Goal: Find specific page/section: Find specific page/section

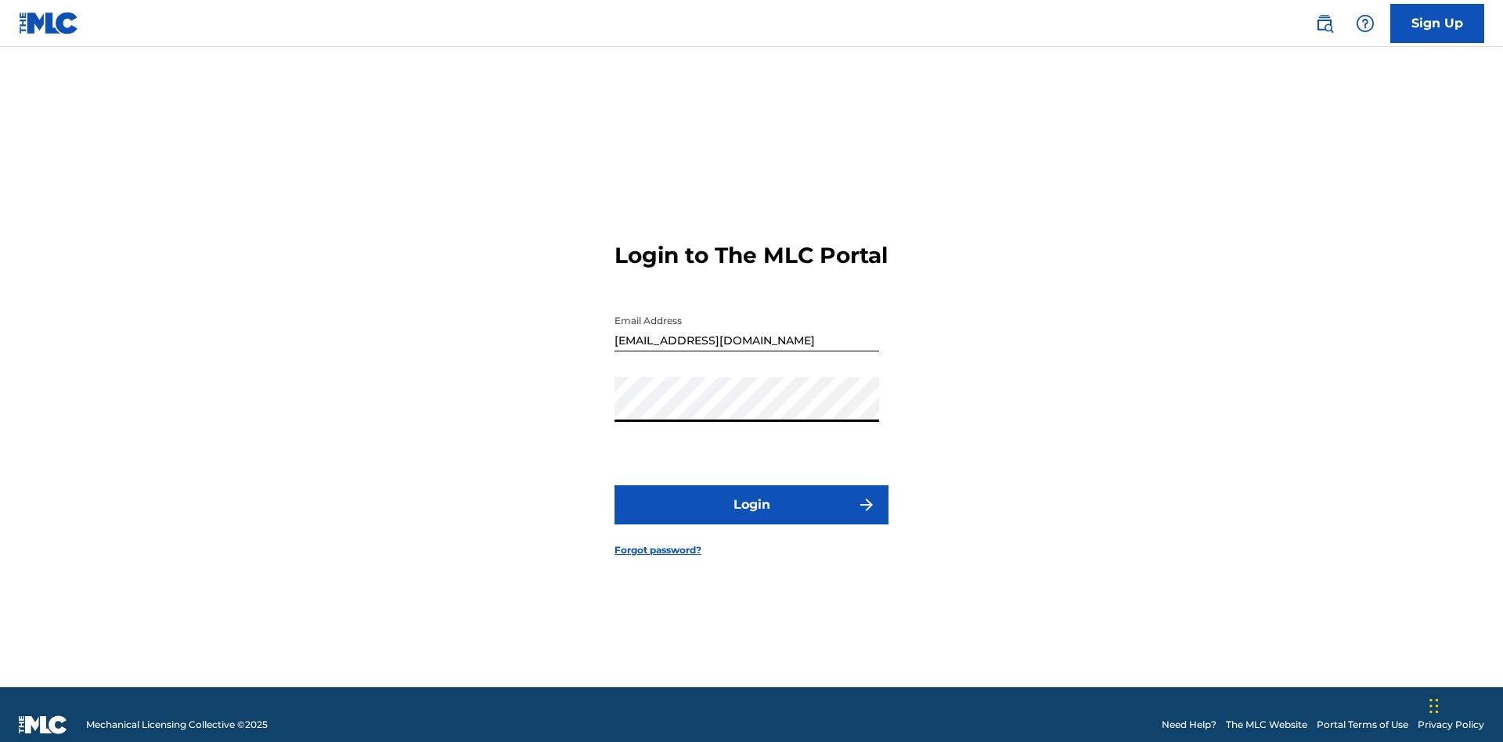
scroll to position [20, 0]
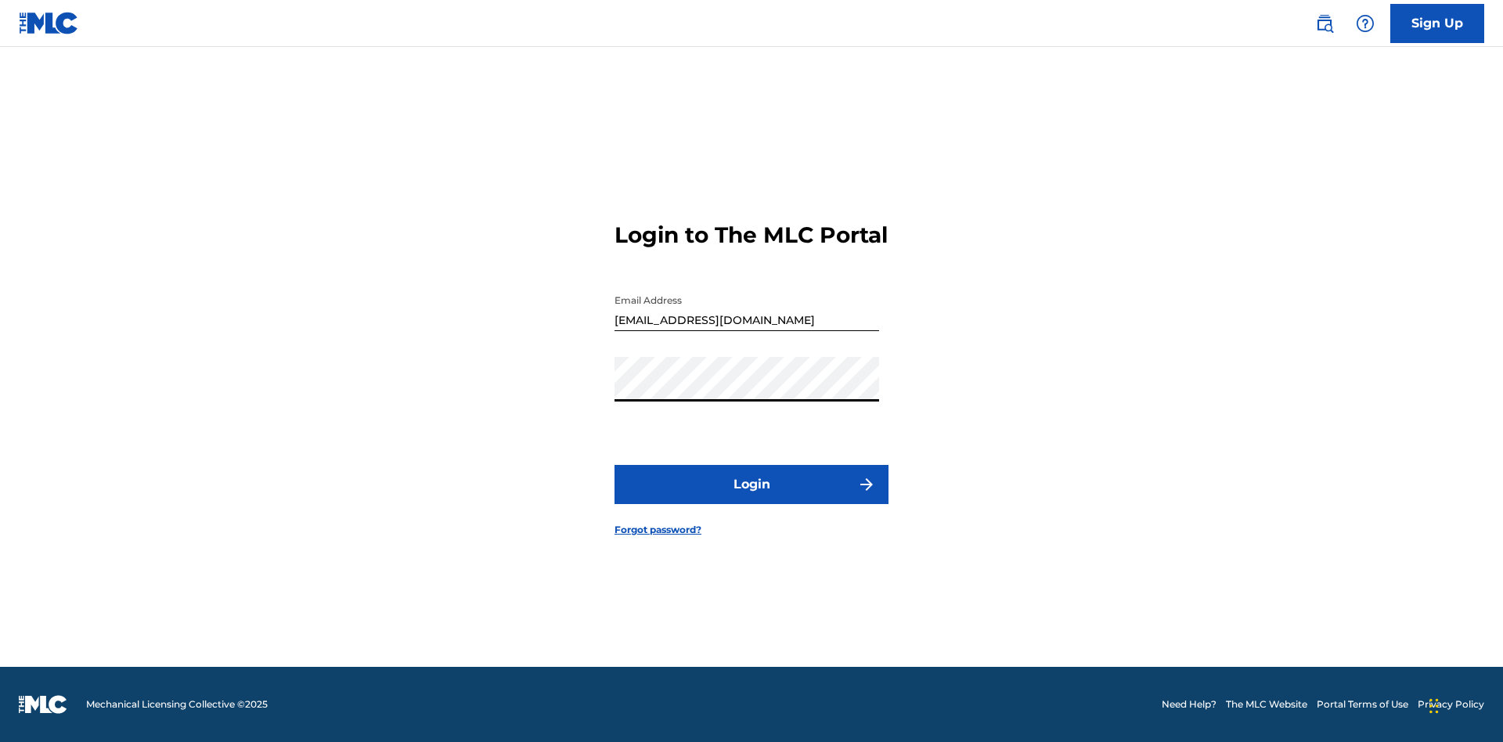
click at [752, 498] on button "Login" at bounding box center [752, 484] width 274 height 39
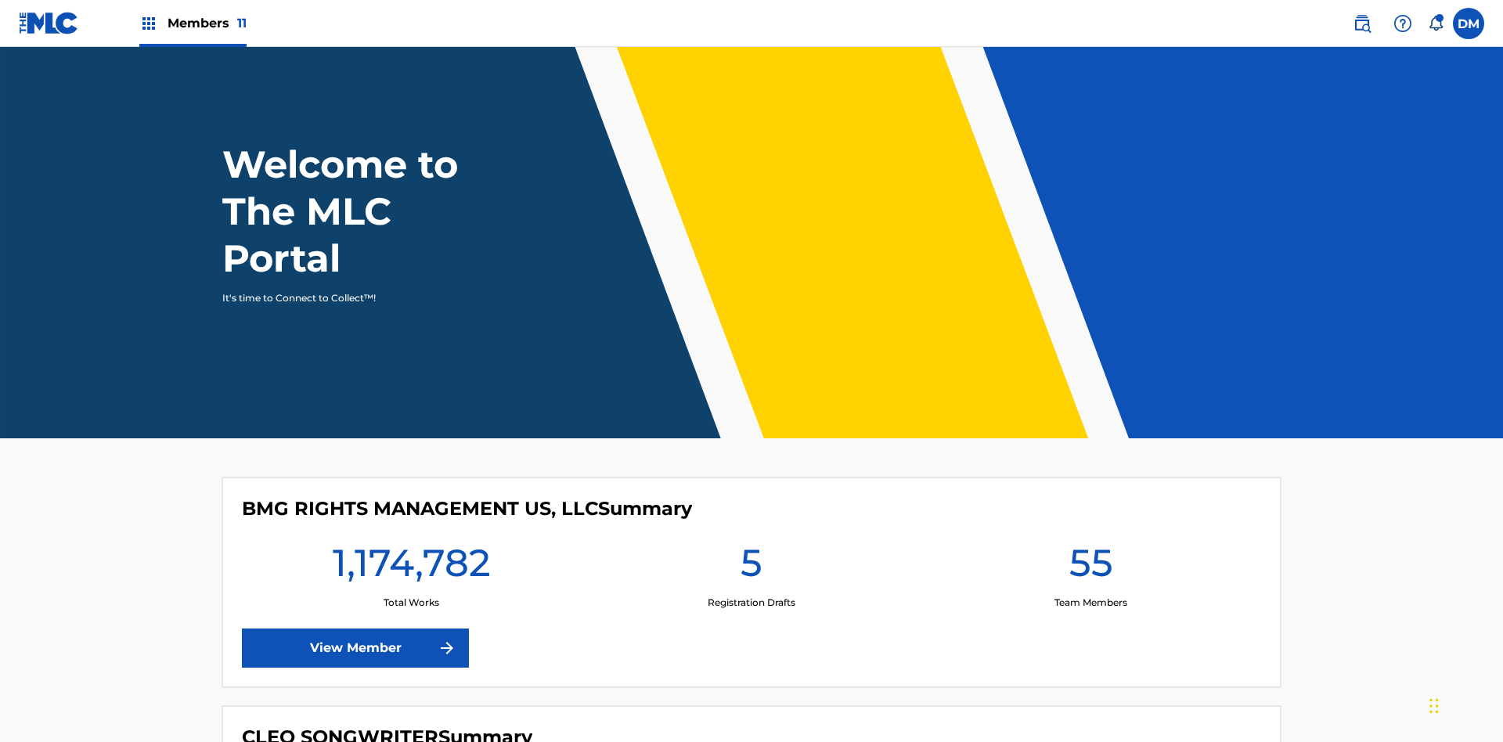
click at [193, 23] on span "Members 11" at bounding box center [207, 23] width 79 height 18
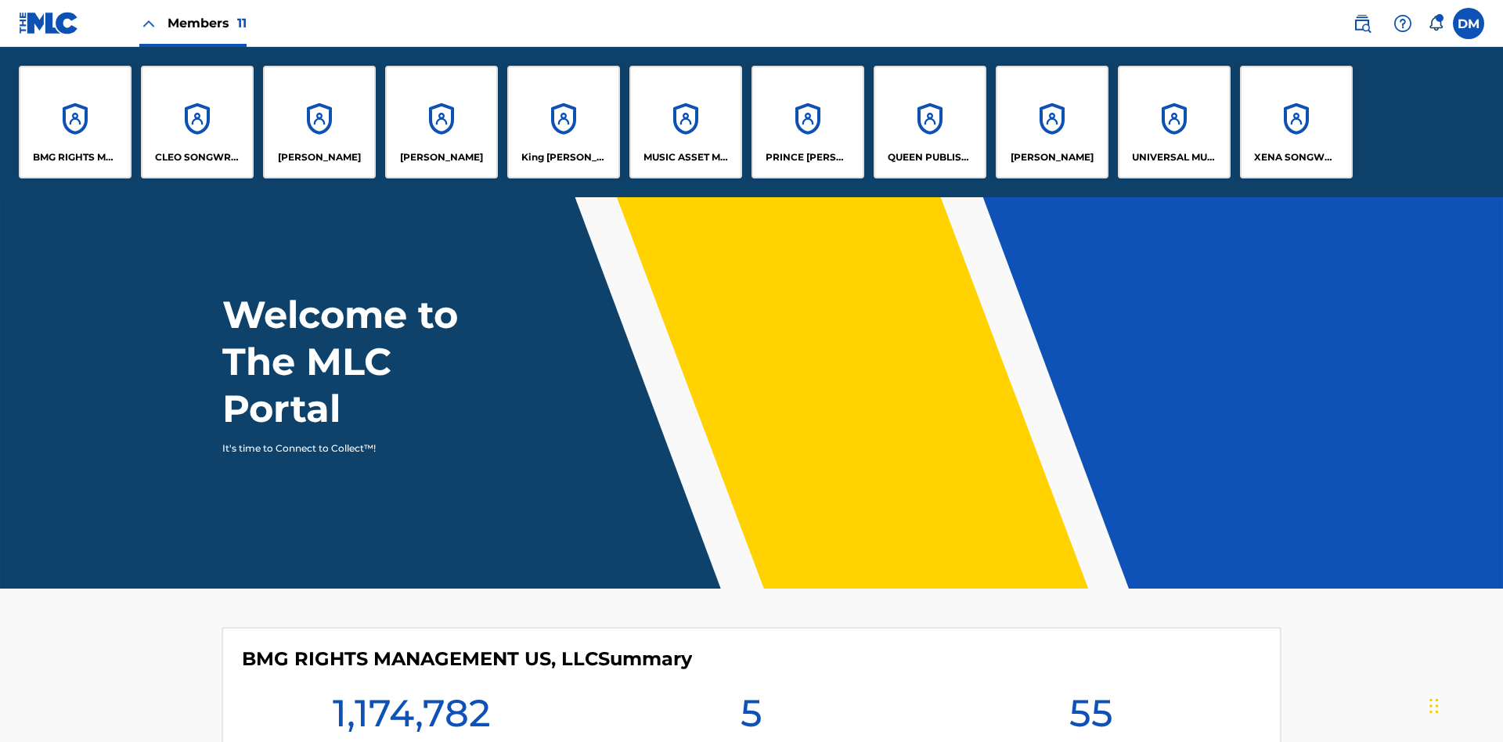
click at [807, 157] on p "PRINCE [PERSON_NAME]" at bounding box center [808, 157] width 85 height 14
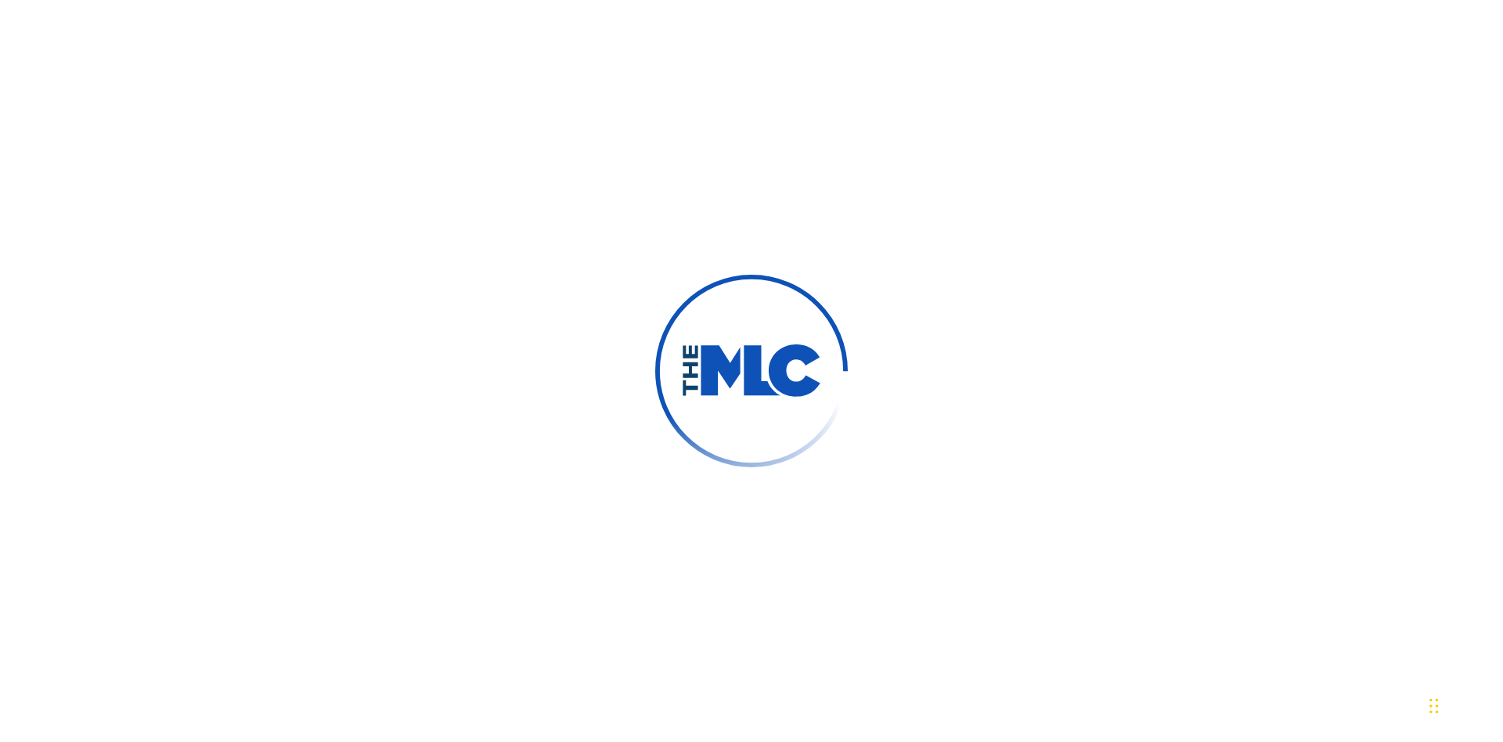
scroll to position [146, 0]
